Goal: Transaction & Acquisition: Purchase product/service

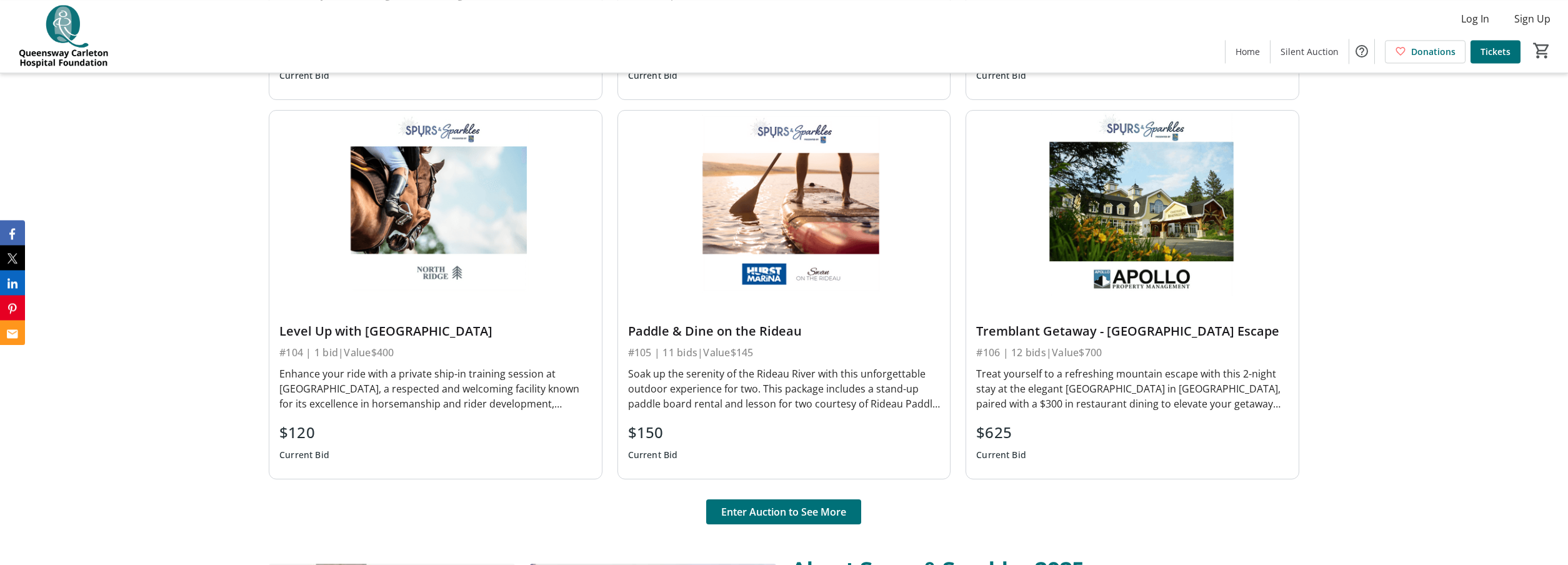
scroll to position [956, 0]
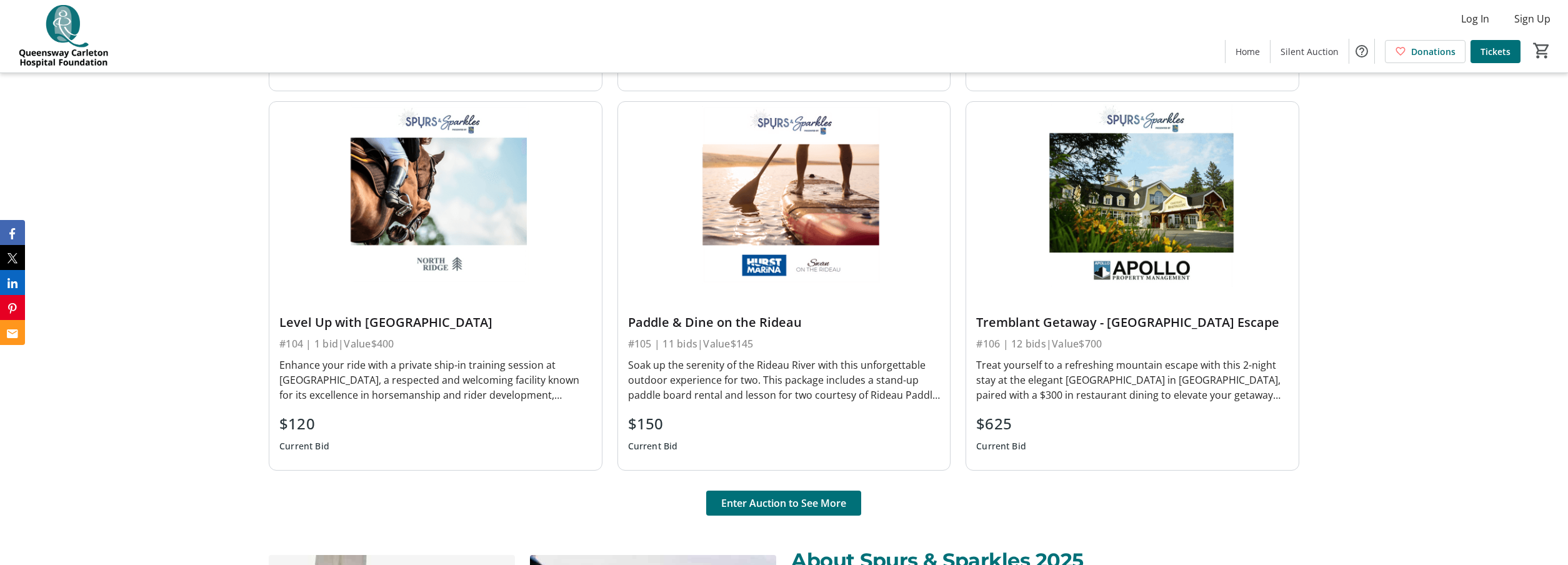
click at [1058, 377] on div "Treat yourself to a refreshing mountain escape with this 2-night stay at the el…" at bounding box center [1132, 380] width 312 height 45
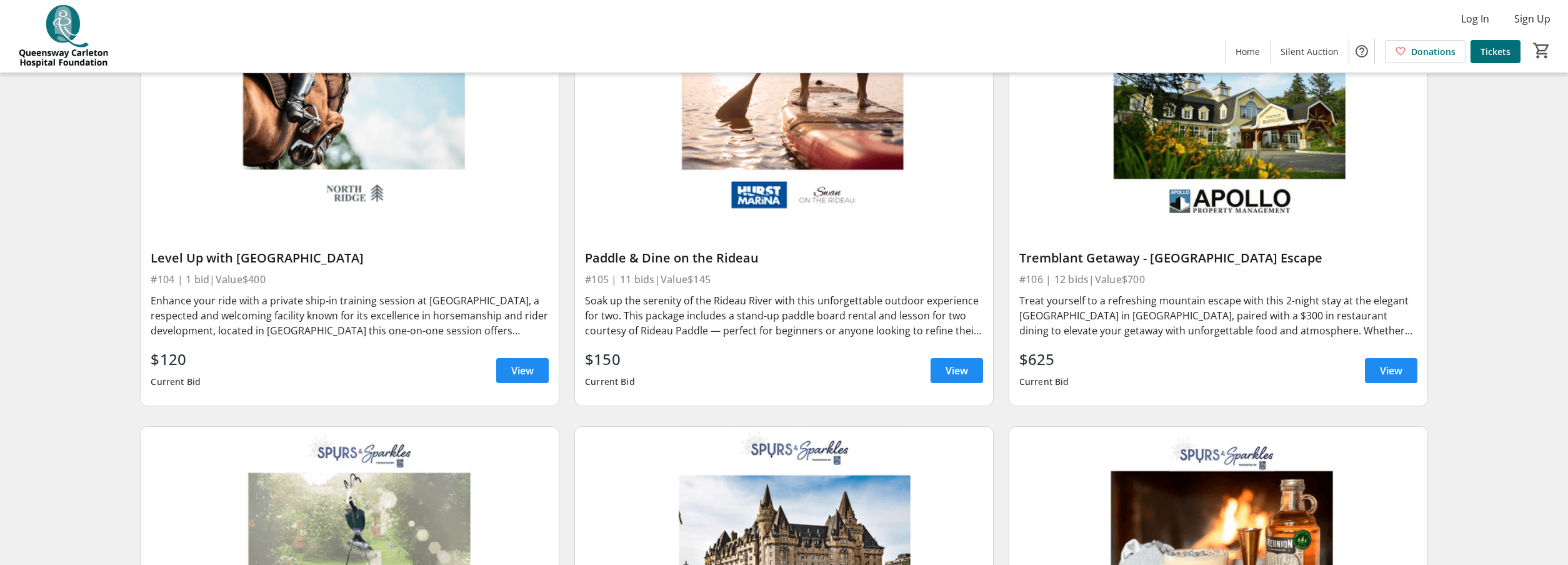
scroll to position [637, 0]
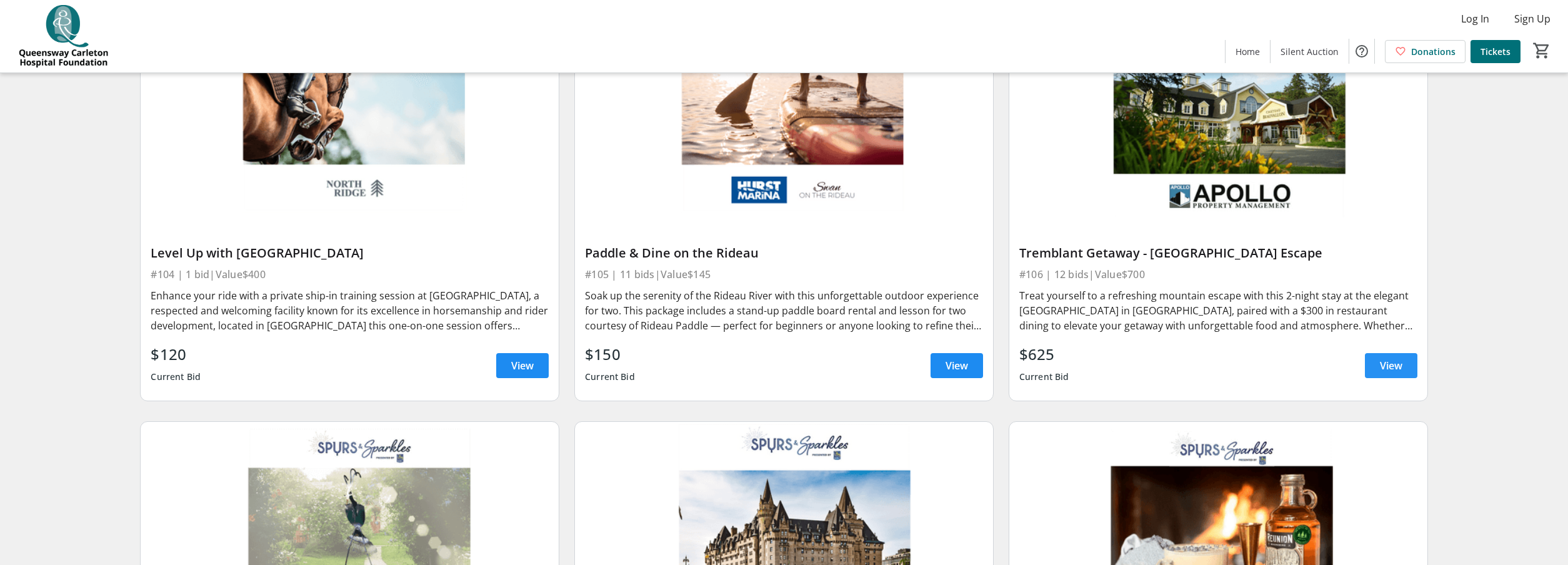
click at [1388, 359] on span "View" at bounding box center [1391, 365] width 23 height 15
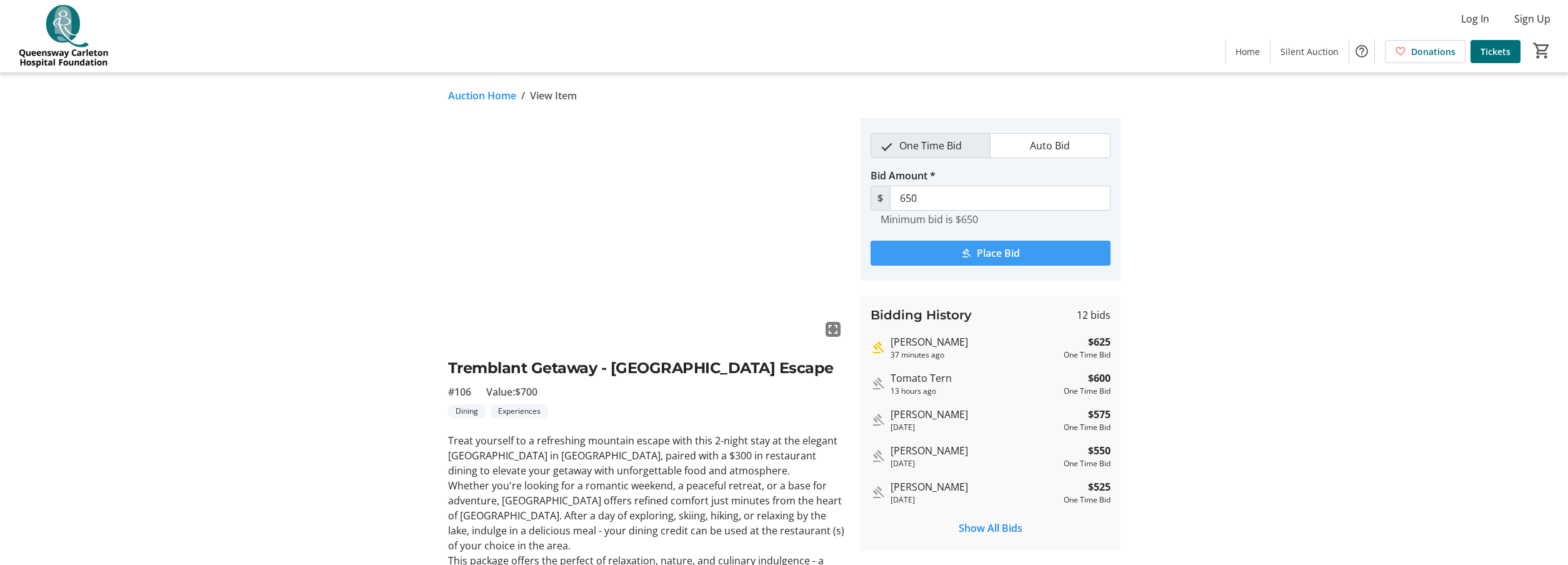
click at [942, 255] on span "submit" at bounding box center [990, 253] width 240 height 30
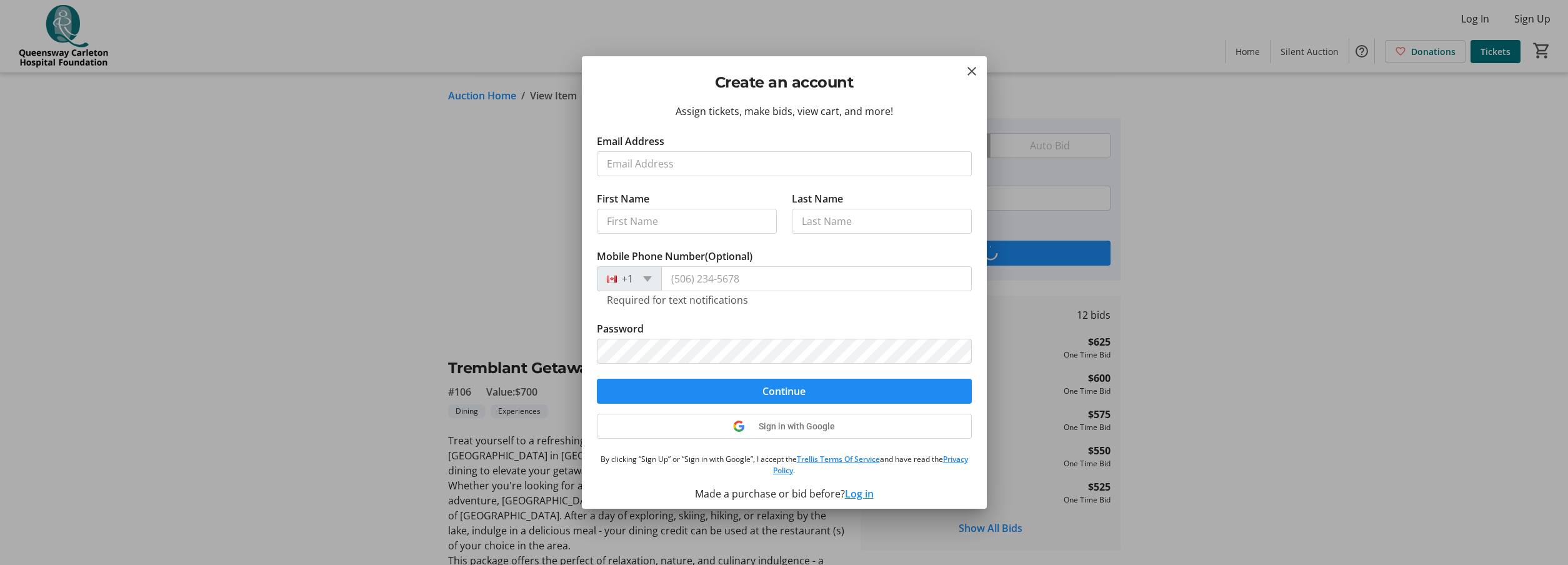
type input "[PERSON_NAME][EMAIL_ADDRESS][DOMAIN_NAME]"
type input "[PERSON_NAME]"
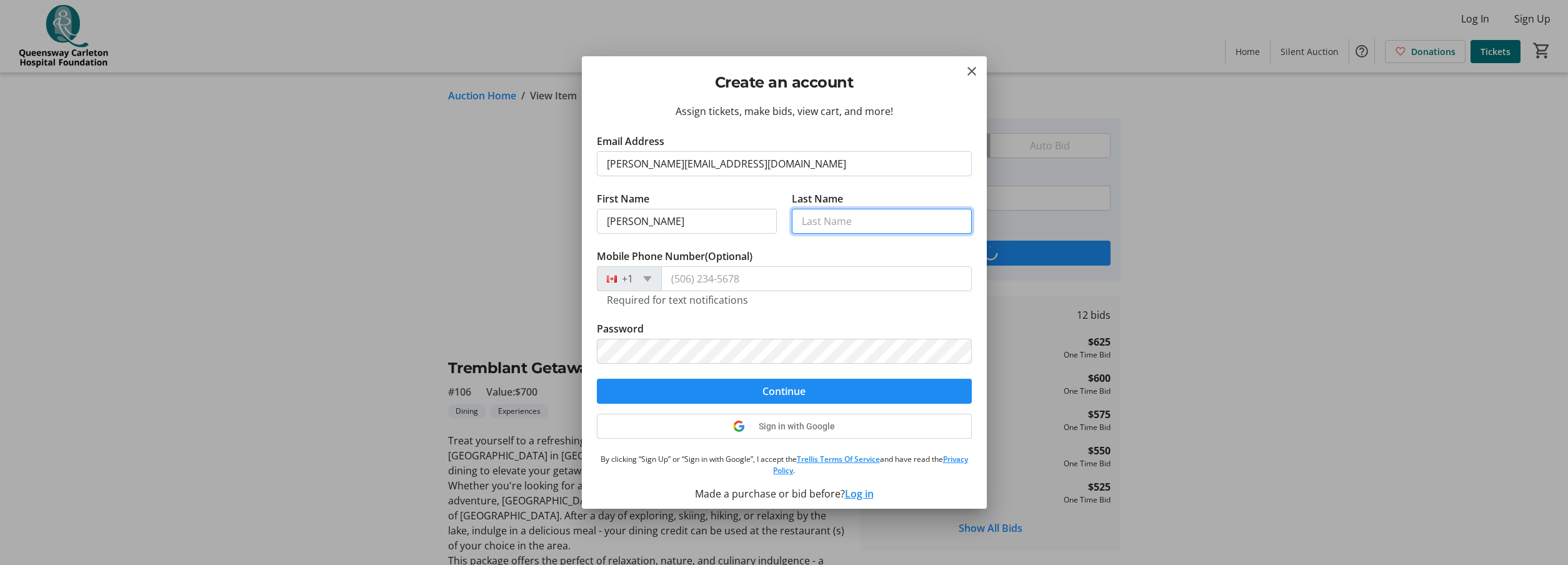
type input "Westeinde"
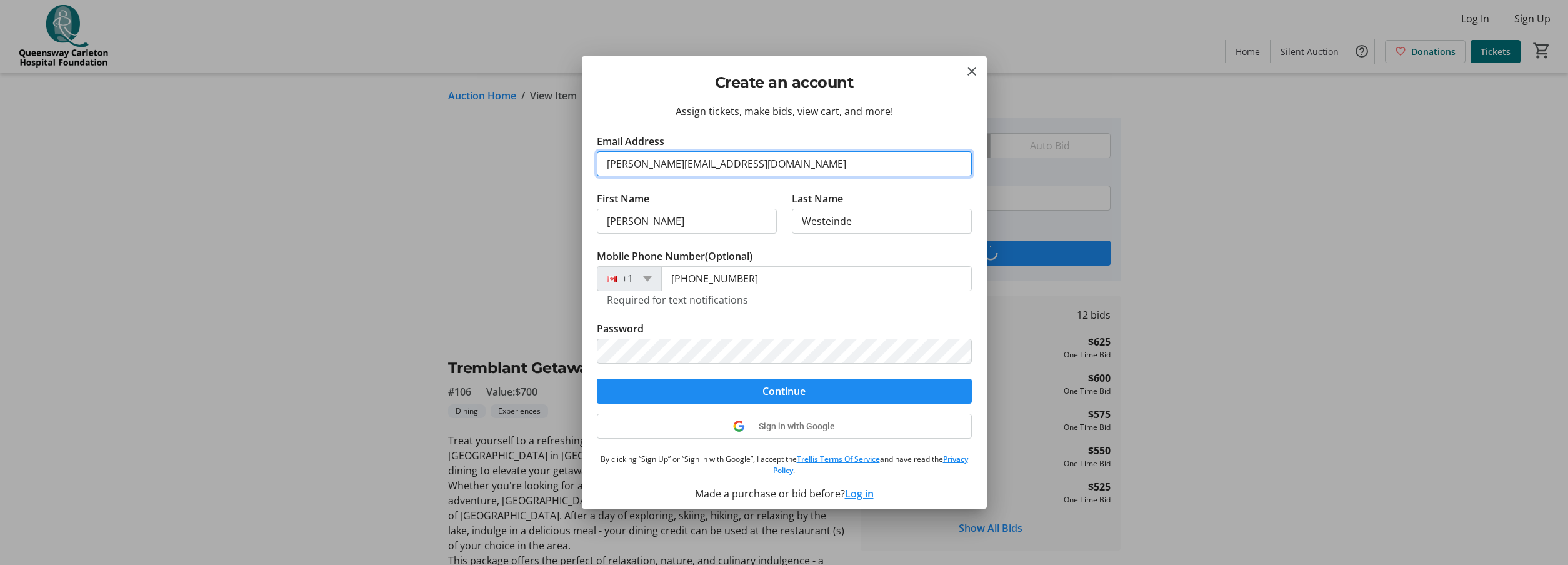
type input "[PHONE_NUMBER]"
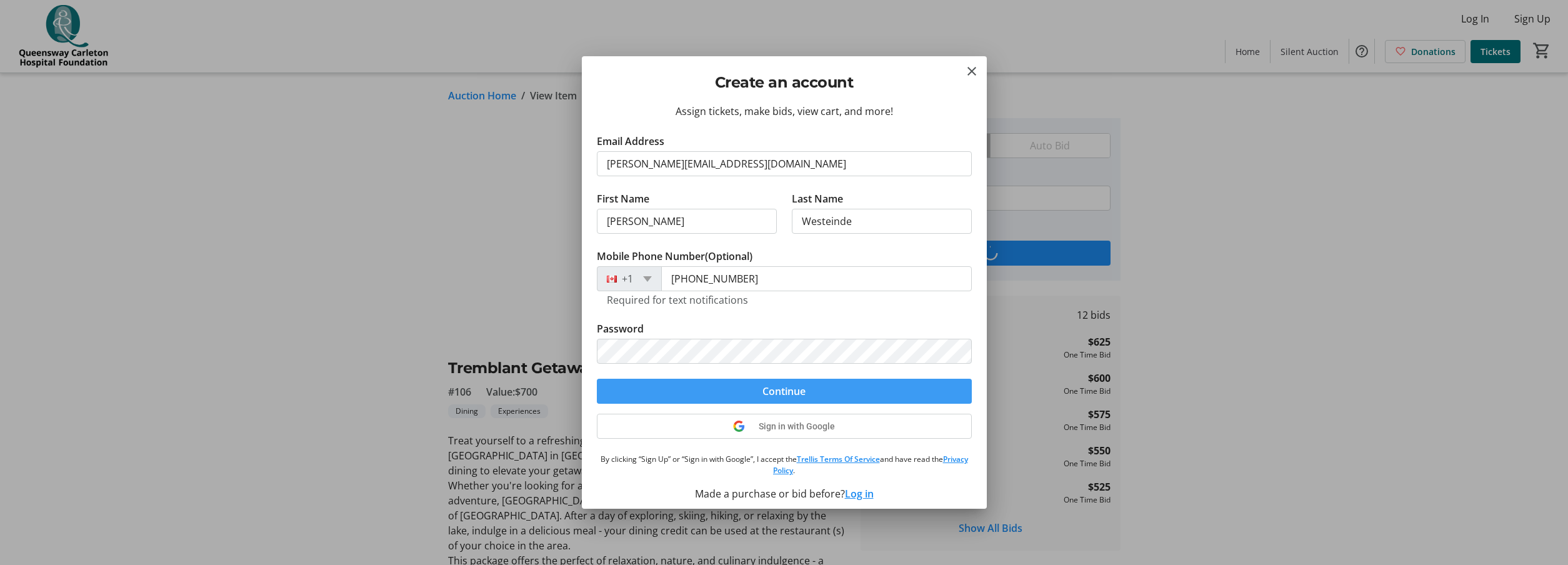
click at [841, 396] on span "submit" at bounding box center [784, 391] width 375 height 30
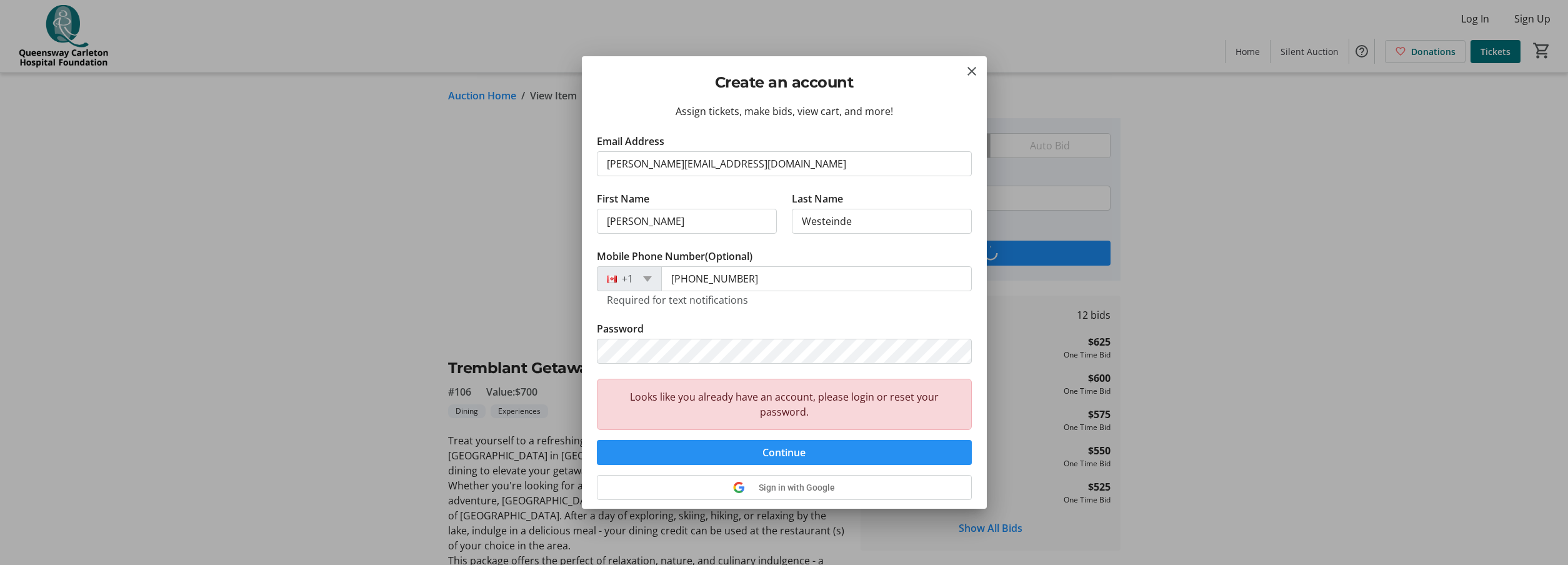
click at [775, 454] on span "Continue" at bounding box center [783, 452] width 43 height 15
drag, startPoint x: 808, startPoint y: 162, endPoint x: 550, endPoint y: 152, distance: 258.2
click at [596, 152] on input "[PERSON_NAME][EMAIL_ADDRESS][DOMAIN_NAME]" at bounding box center [784, 164] width 375 height 25
click at [780, 496] on span at bounding box center [784, 488] width 373 height 30
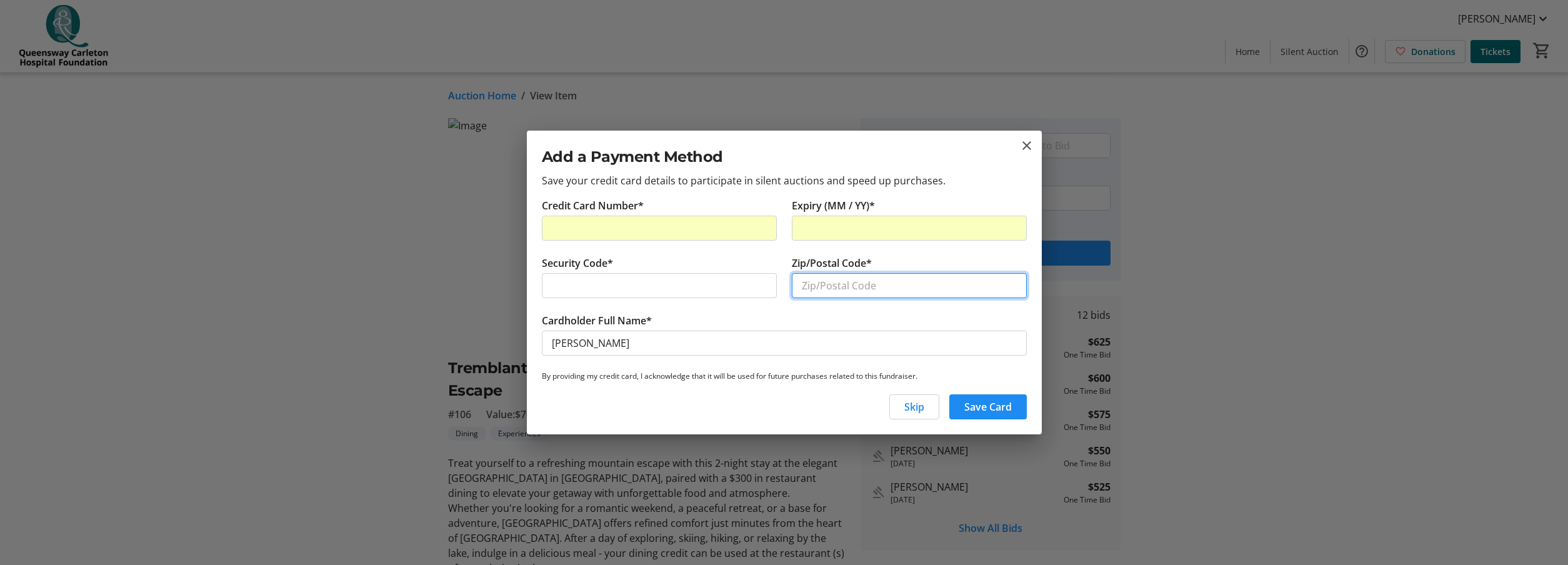
click at [838, 289] on input "Zip/Postal Code*" at bounding box center [909, 286] width 235 height 25
type input "K2P1L4"
click at [994, 412] on span "Save Card" at bounding box center [988, 407] width 47 height 15
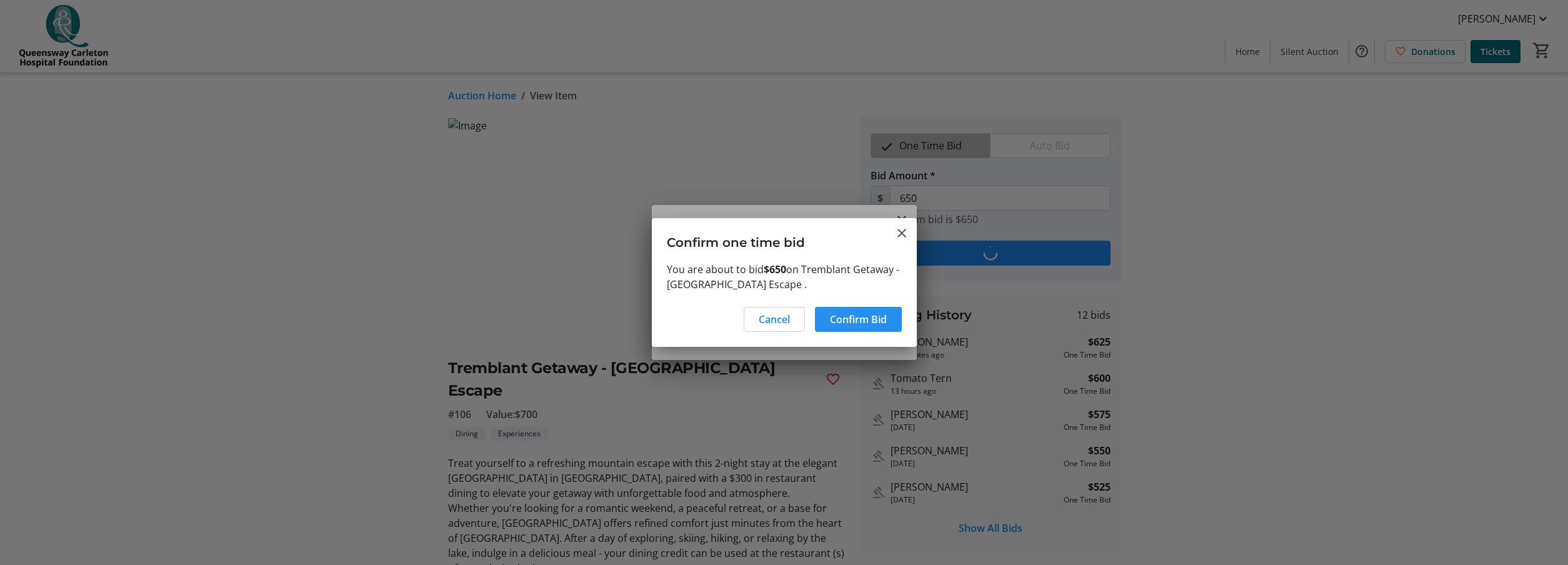
click at [864, 321] on span "Confirm Bid" at bounding box center [858, 319] width 57 height 15
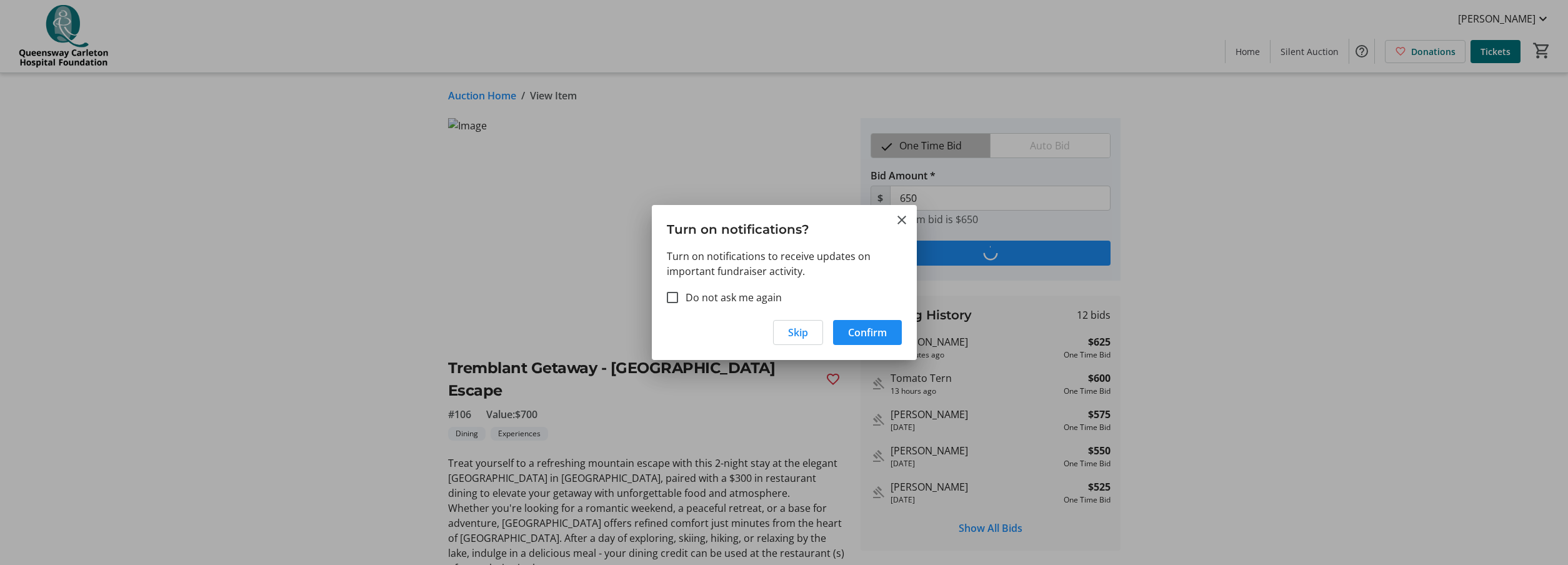
type input "675"
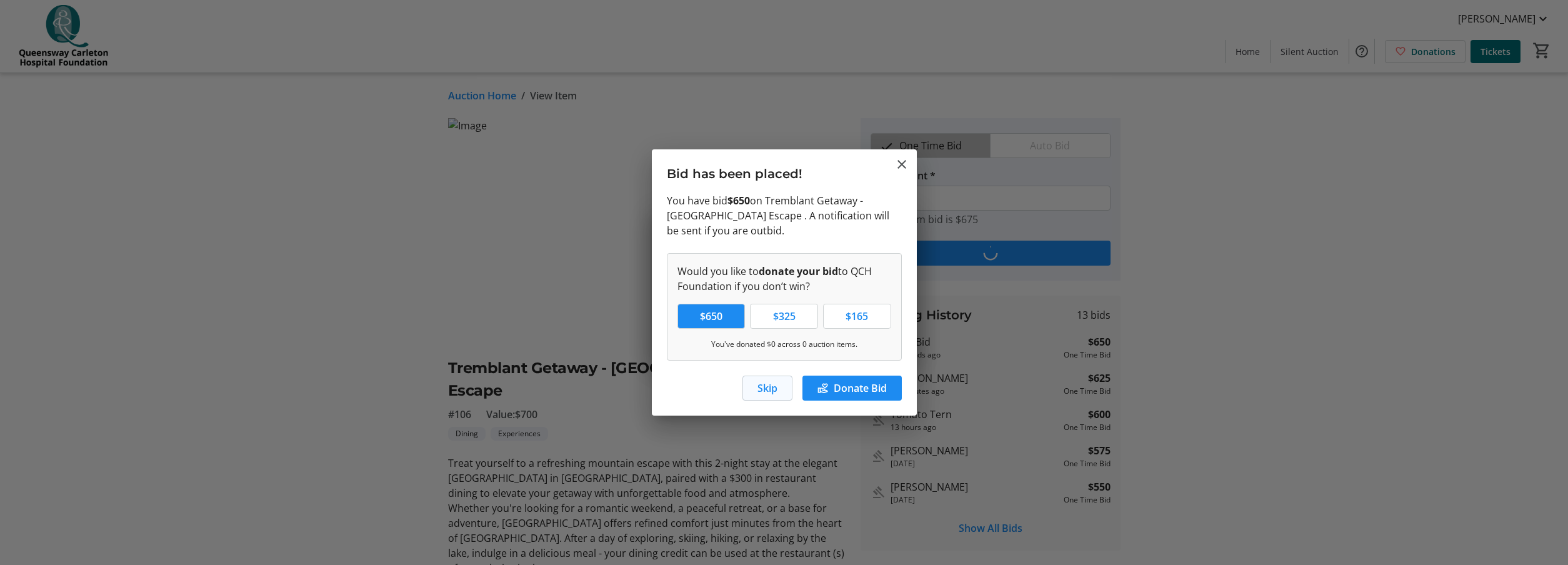
click at [764, 388] on span "Skip" at bounding box center [767, 388] width 20 height 15
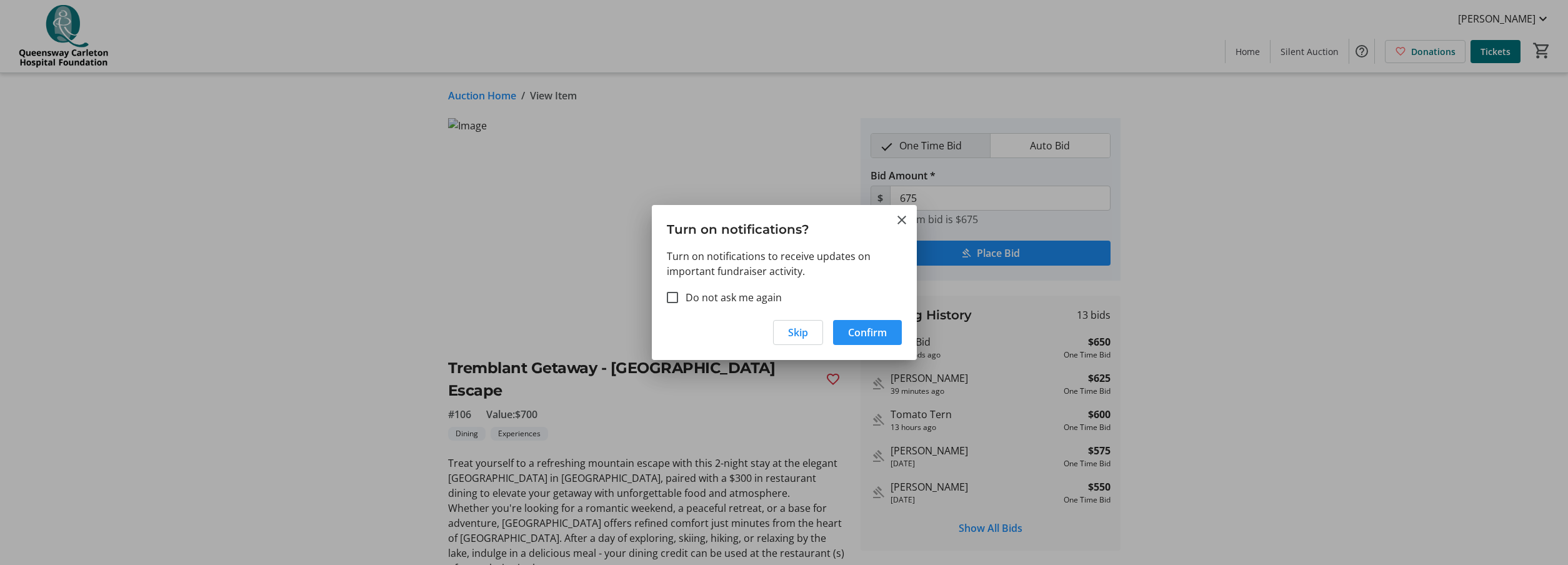
click at [877, 333] on span "Confirm" at bounding box center [867, 332] width 39 height 15
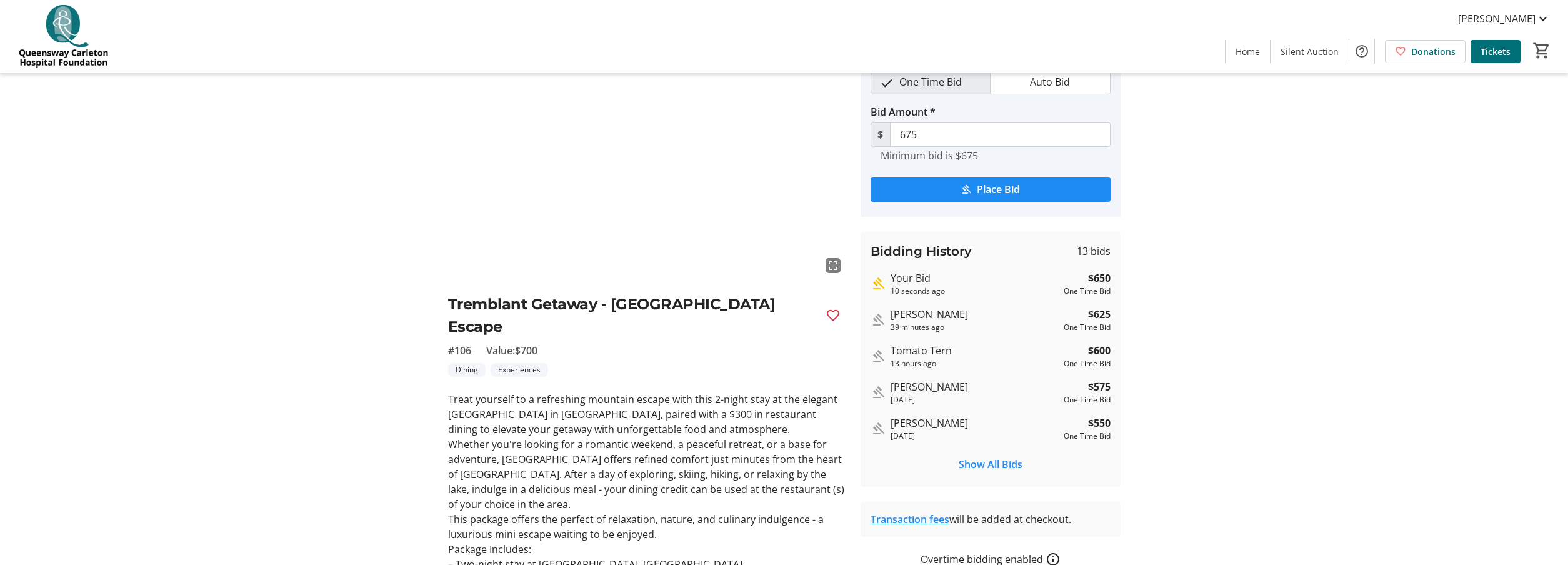
scroll to position [148, 0]
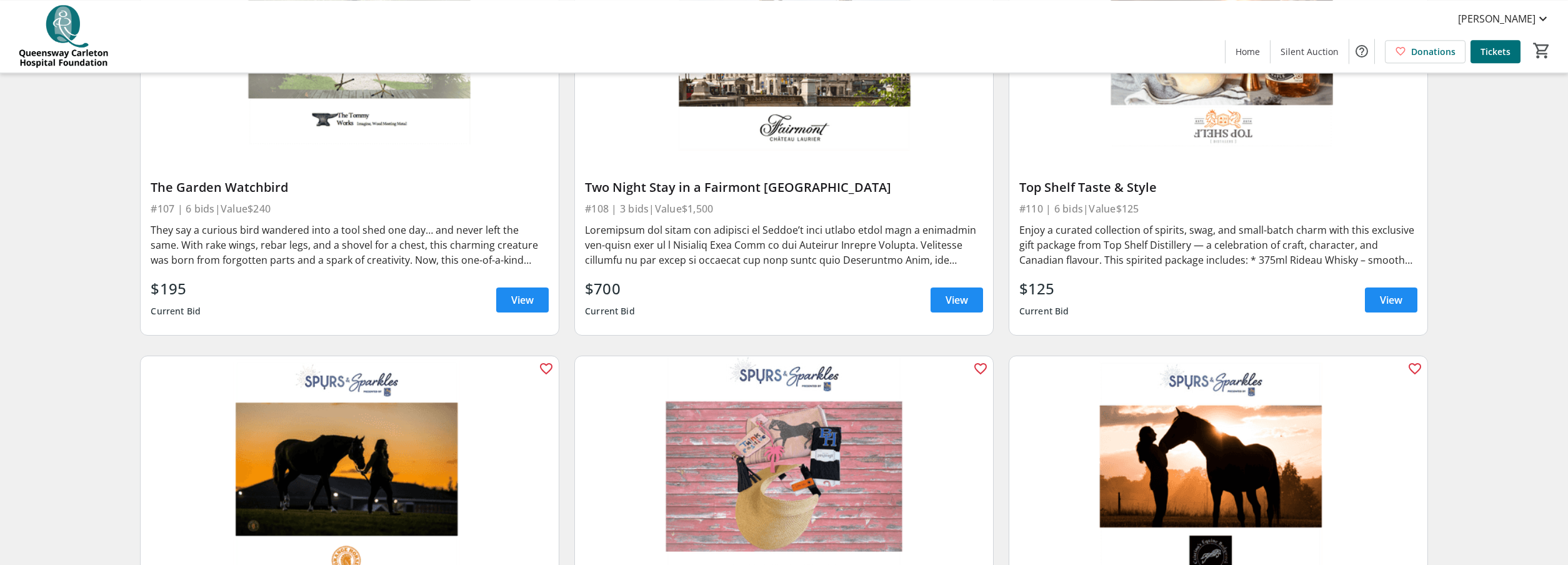
scroll to position [1147, 0]
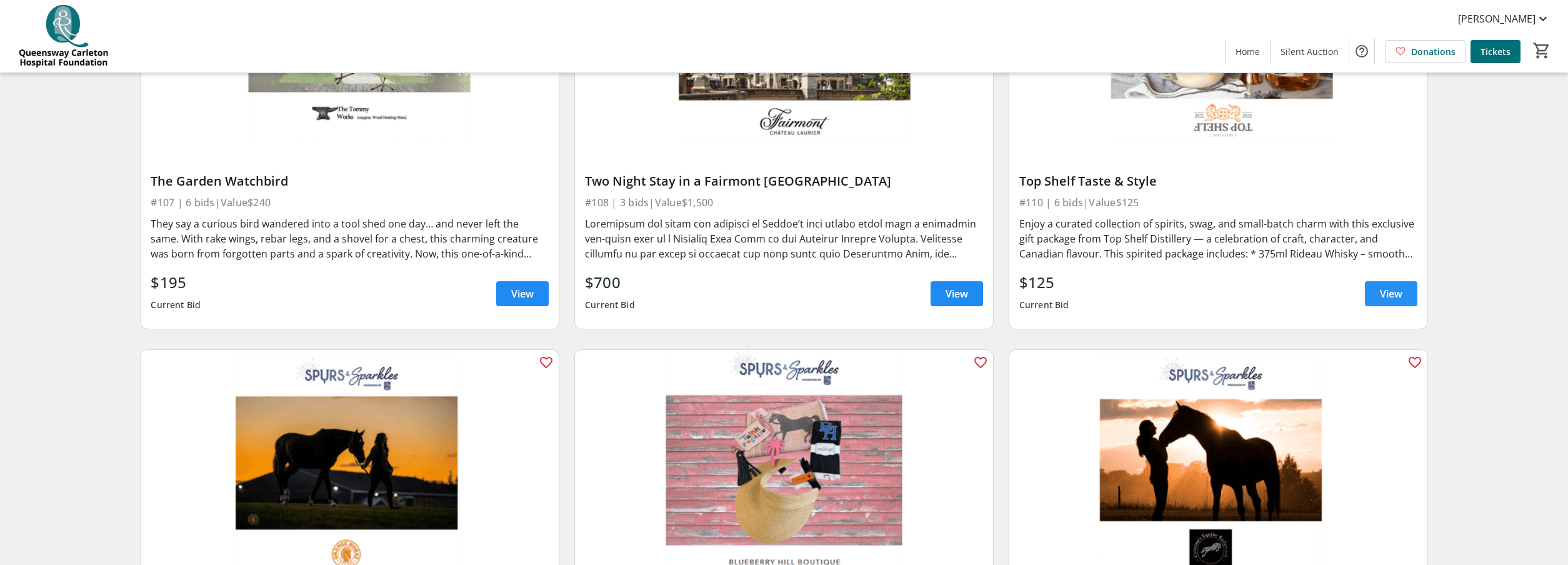
click at [1398, 292] on span "View" at bounding box center [1391, 293] width 23 height 15
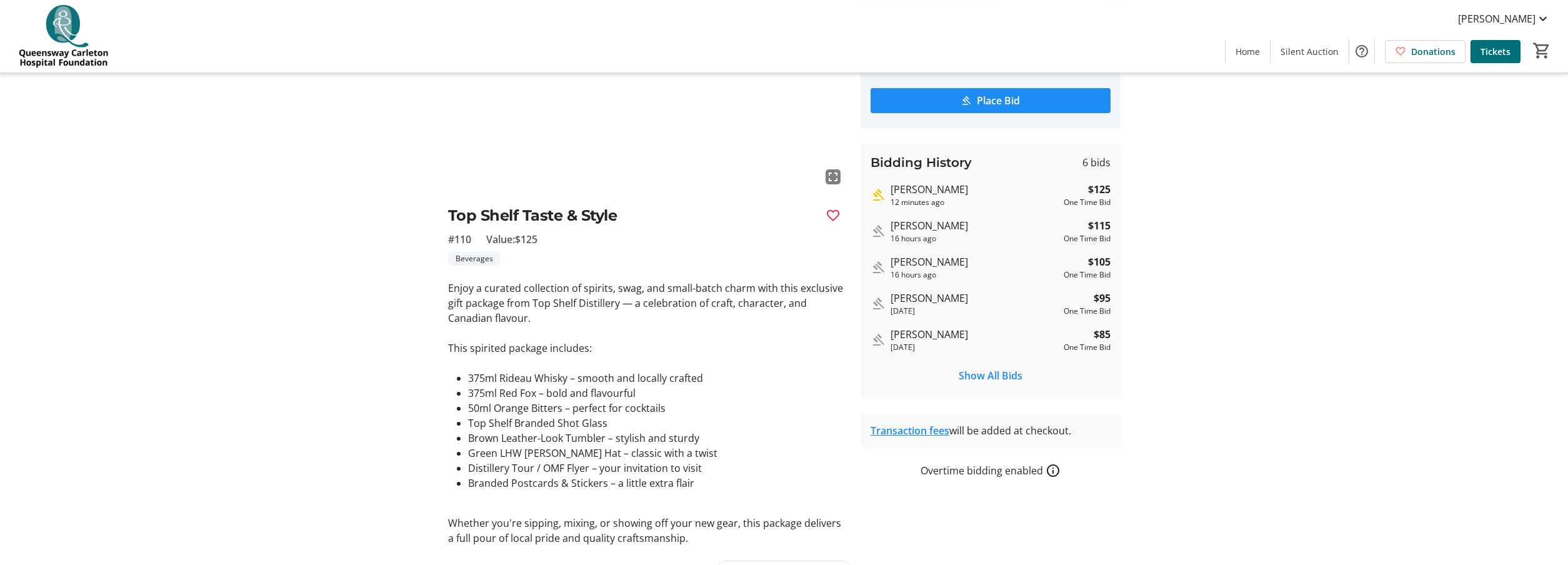
scroll to position [180, 0]
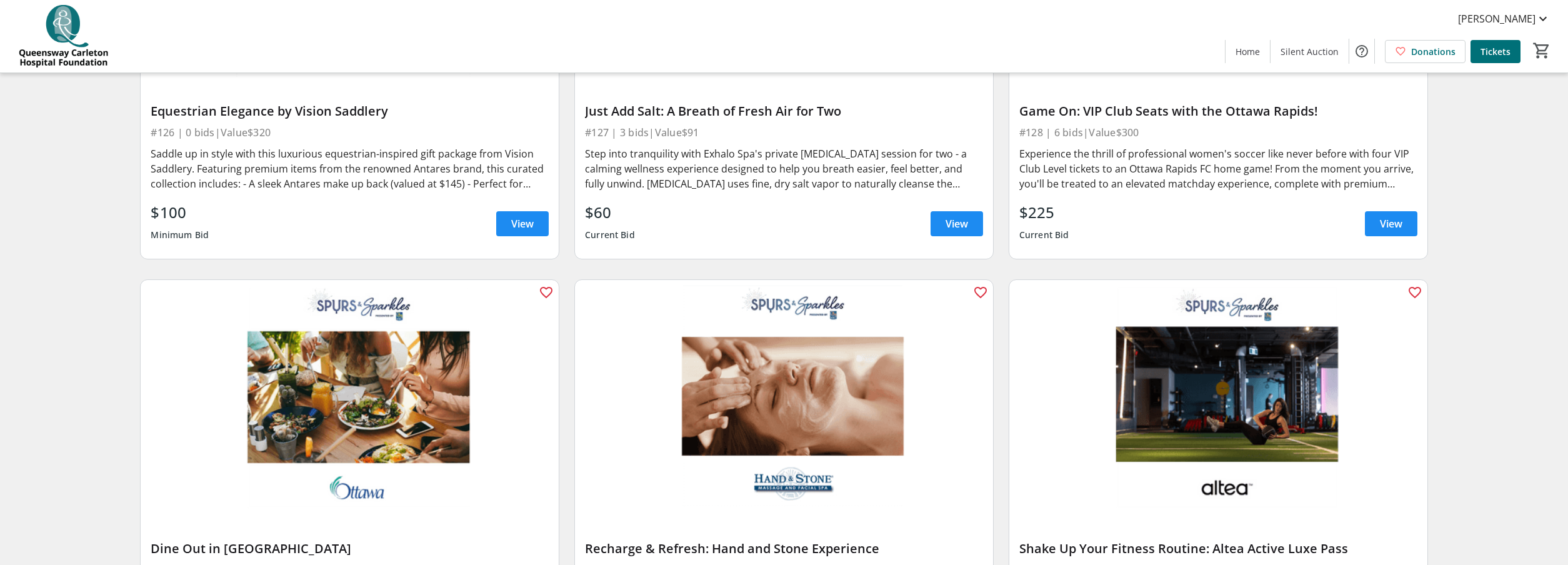
scroll to position [3824, 0]
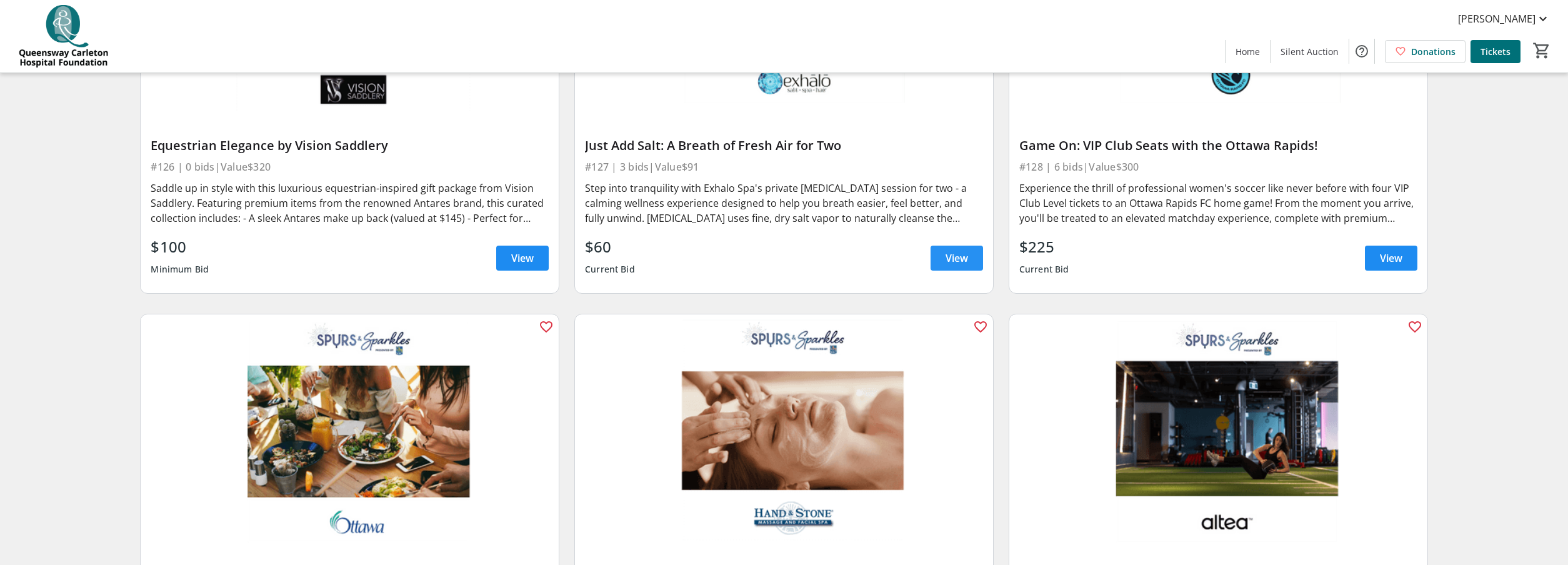
click at [949, 259] on span "View" at bounding box center [957, 258] width 23 height 15
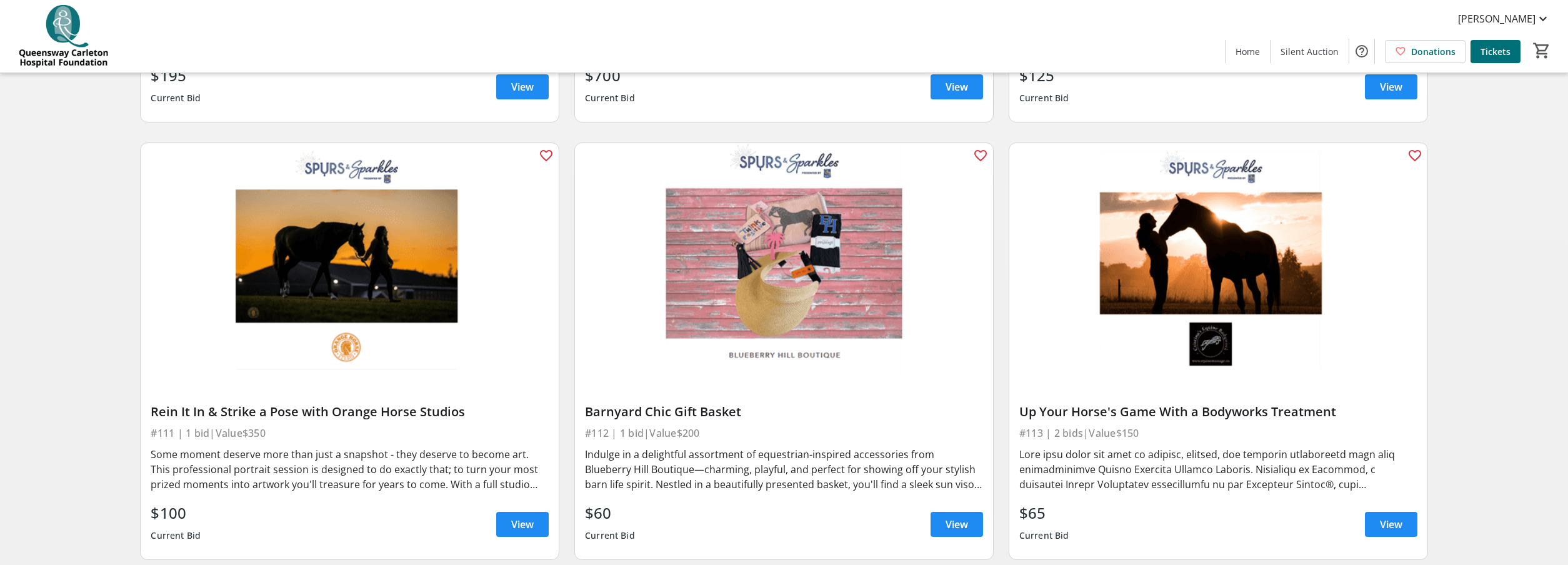
scroll to position [1099, 0]
